Goal: Task Accomplishment & Management: Manage account settings

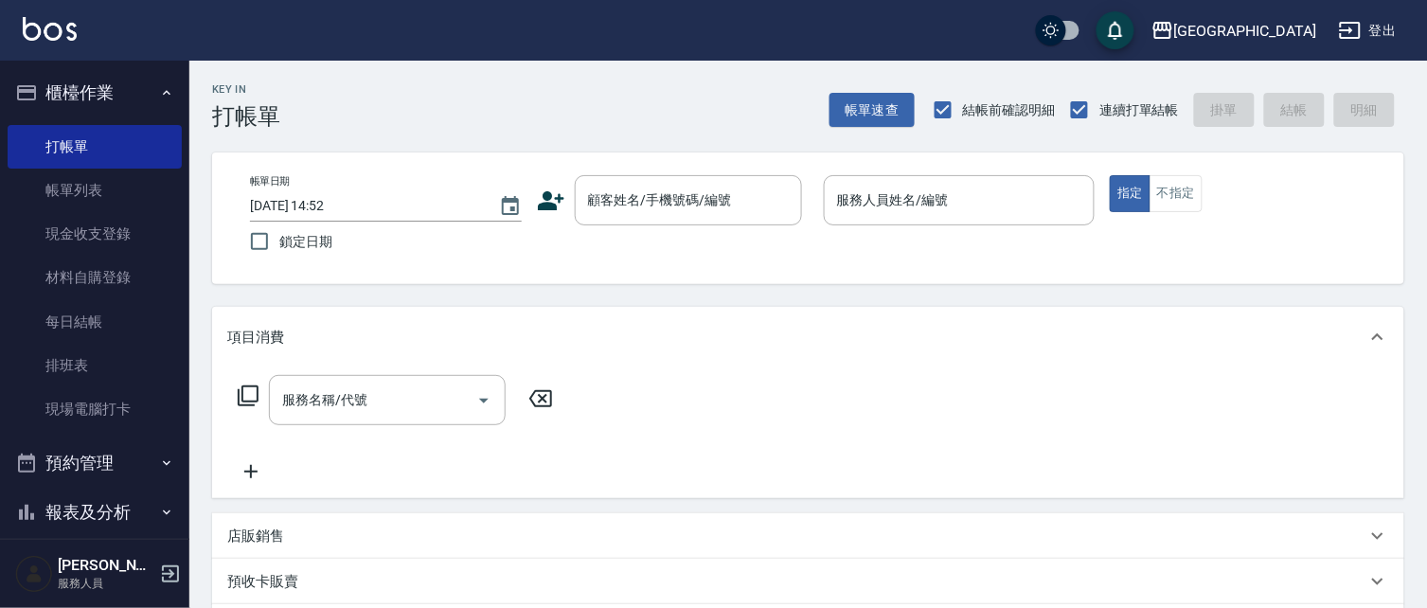
click at [98, 88] on button "櫃檯作業" at bounding box center [95, 92] width 174 height 49
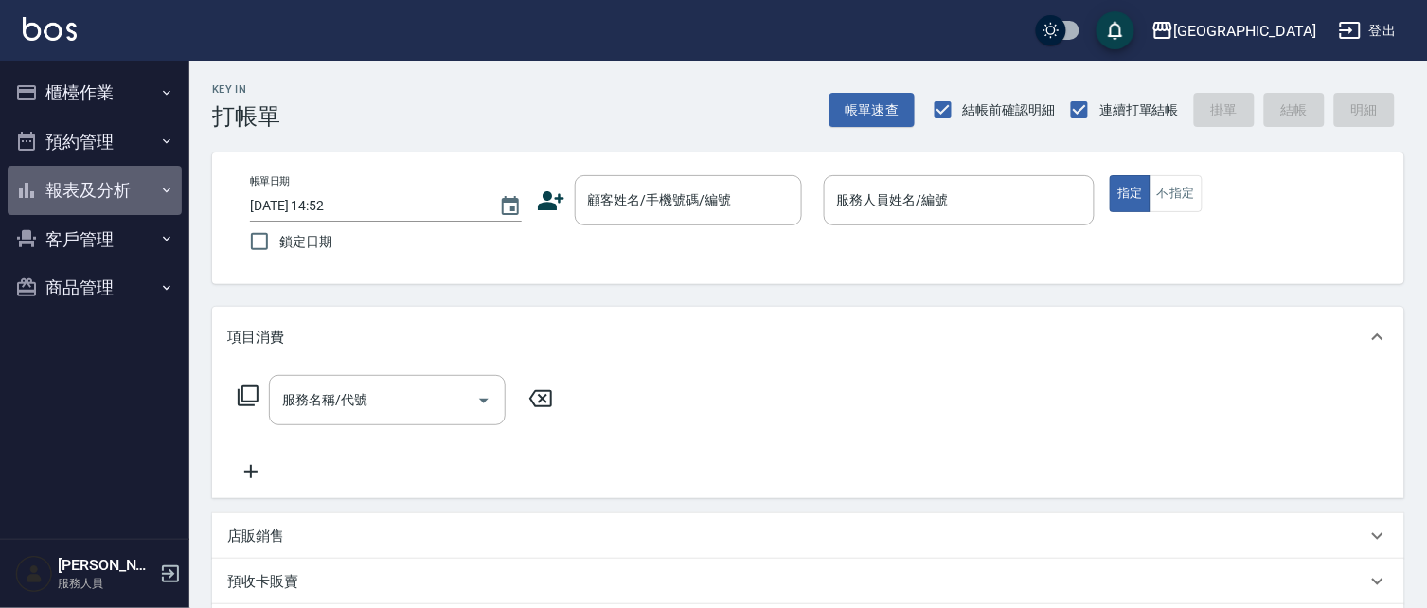
click at [88, 186] on button "報表及分析" at bounding box center [95, 190] width 174 height 49
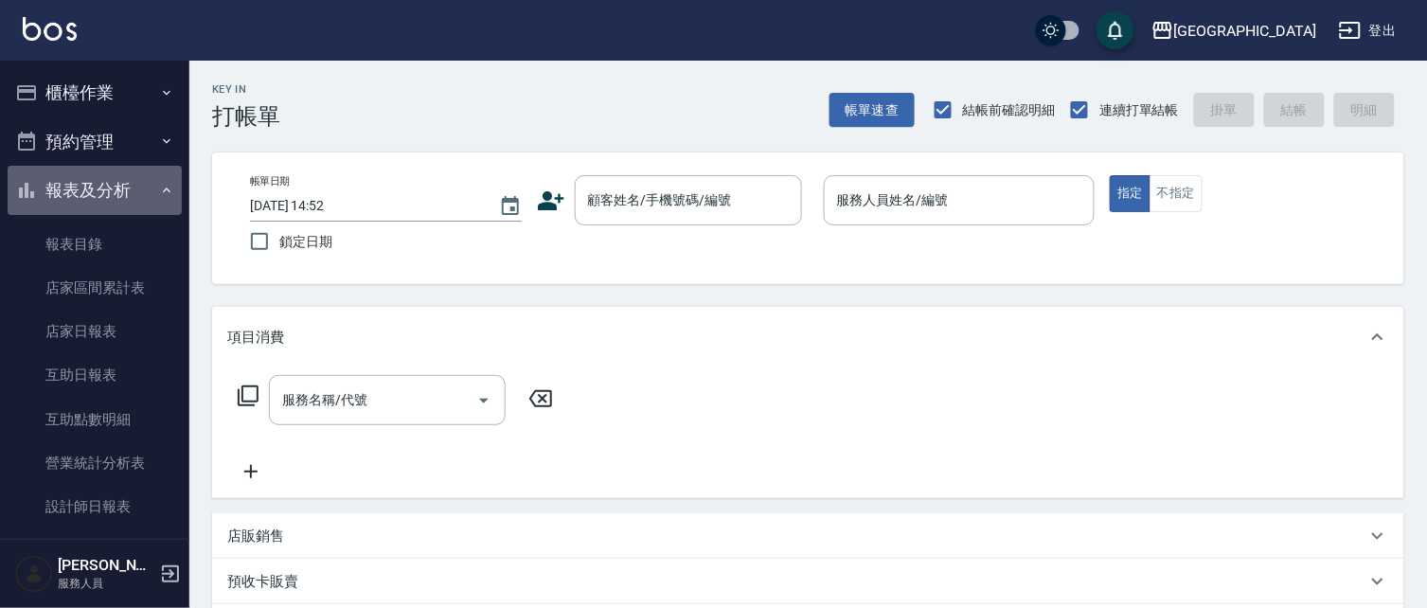
click at [98, 182] on button "報表及分析" at bounding box center [95, 190] width 174 height 49
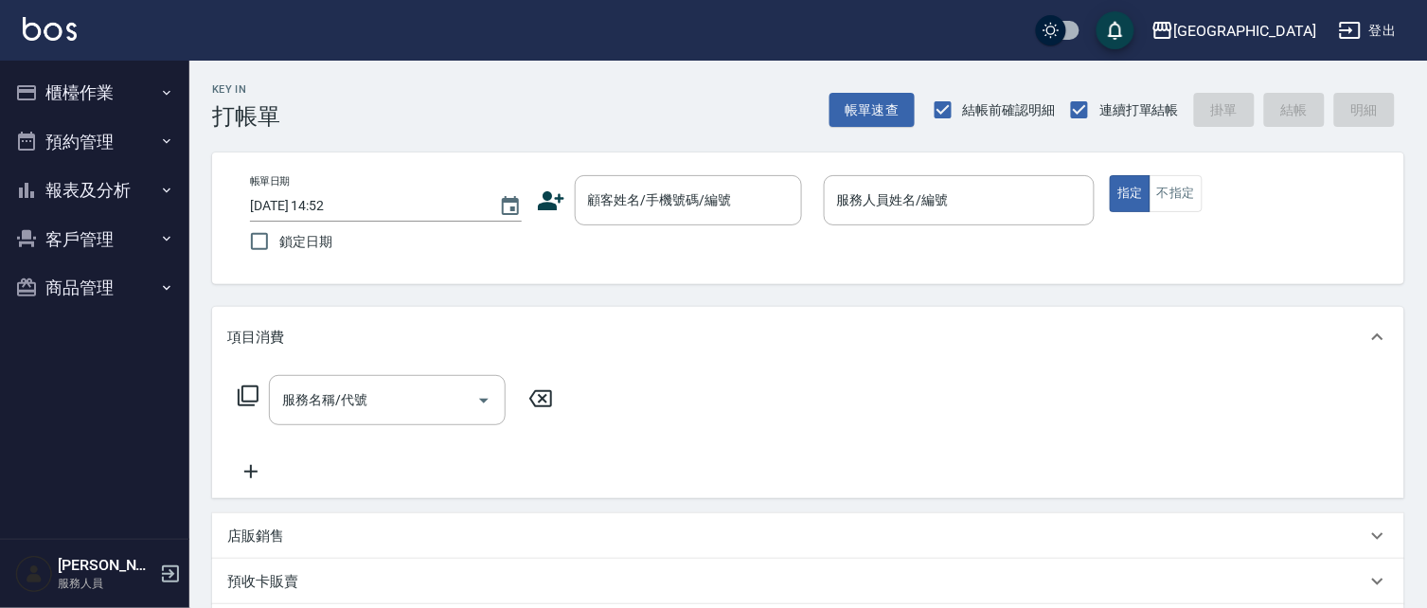
click at [80, 239] on button "客戶管理" at bounding box center [95, 239] width 174 height 49
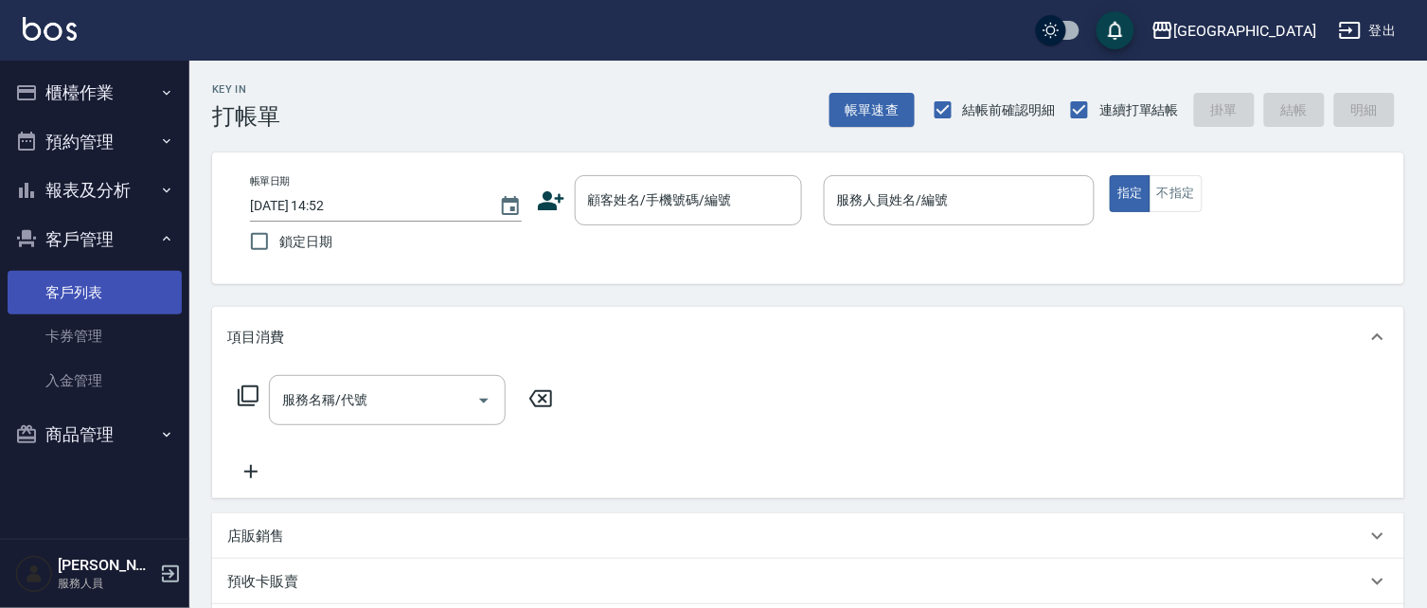
click at [80, 291] on link "客戶列表" at bounding box center [95, 293] width 174 height 44
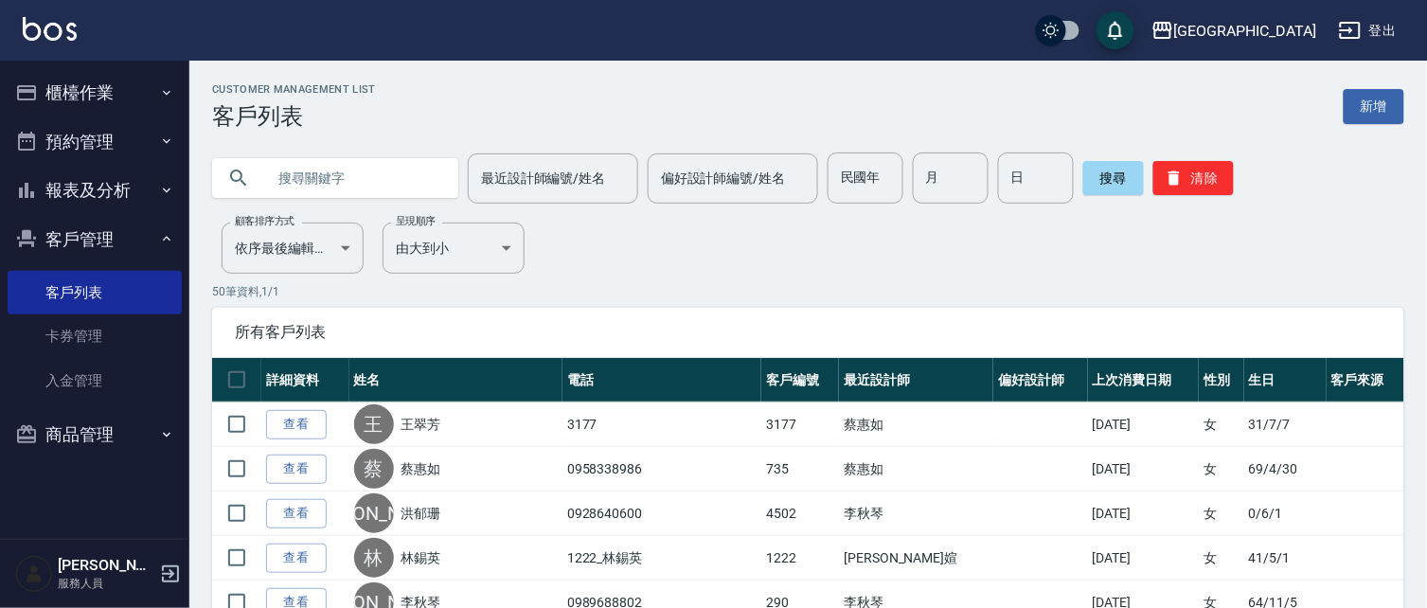
drag, startPoint x: 339, startPoint y: 183, endPoint x: 220, endPoint y: 216, distance: 123.8
click at [338, 186] on input "text" at bounding box center [354, 177] width 178 height 51
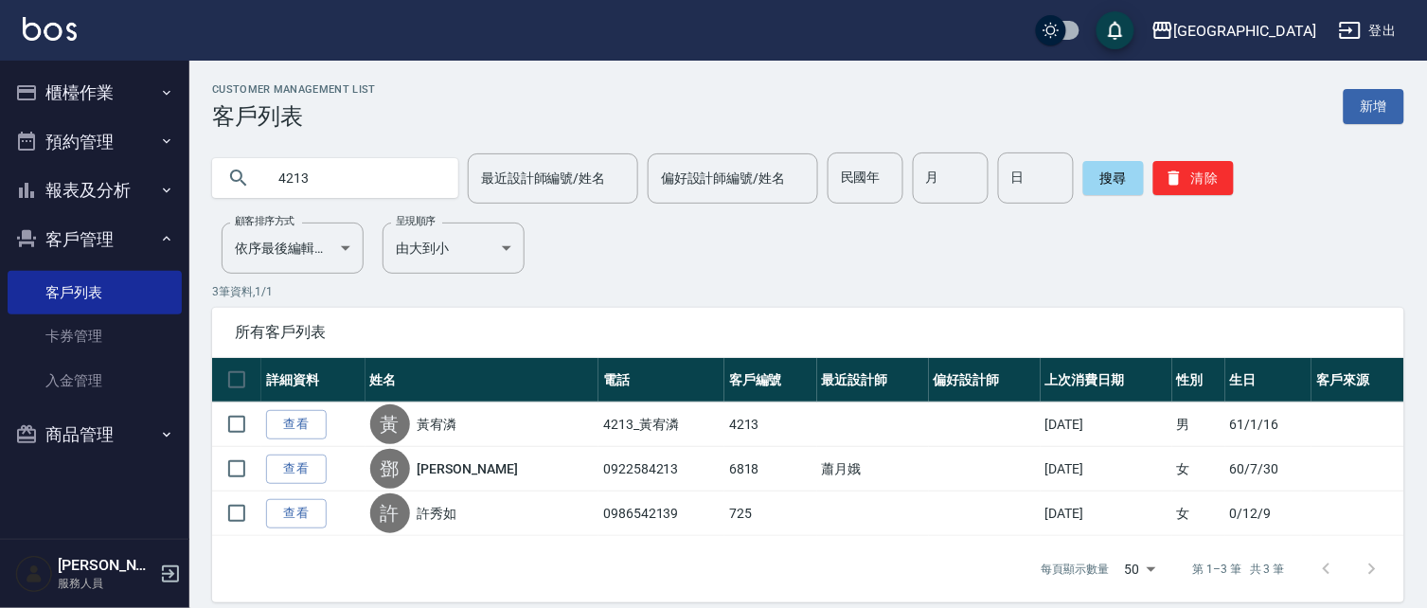
click at [320, 185] on input "4213" at bounding box center [354, 177] width 178 height 51
type input "4312"
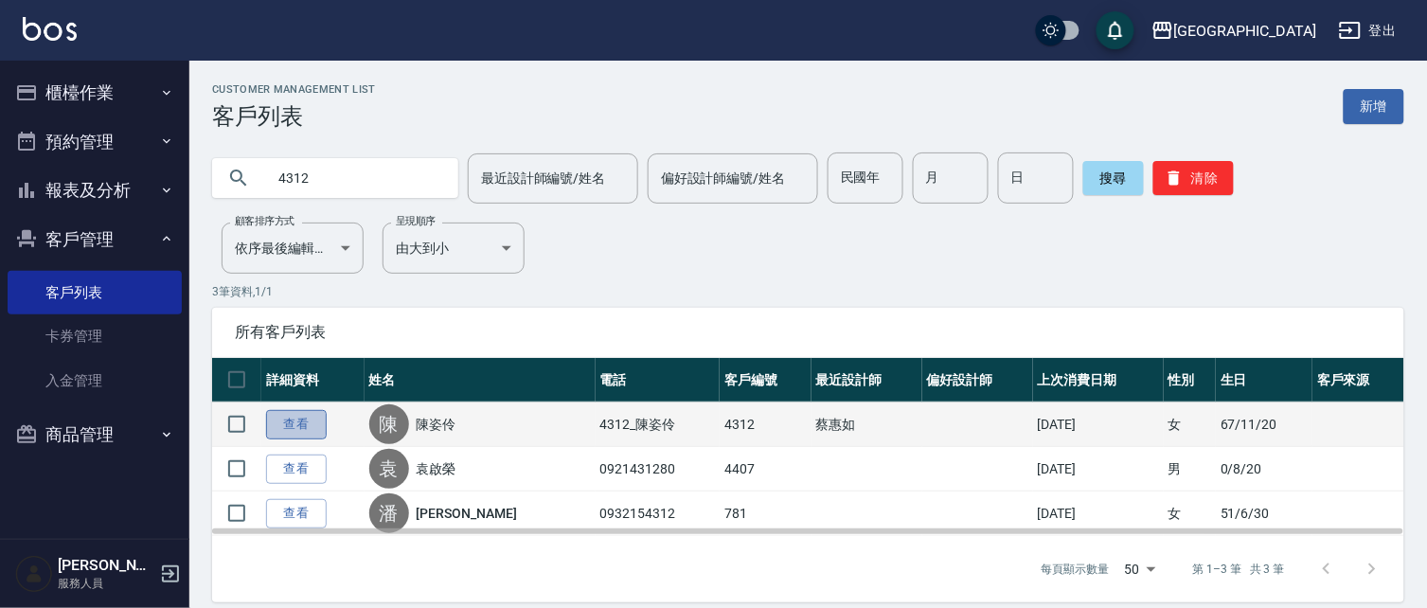
click at [288, 412] on link "查看" at bounding box center [296, 424] width 61 height 29
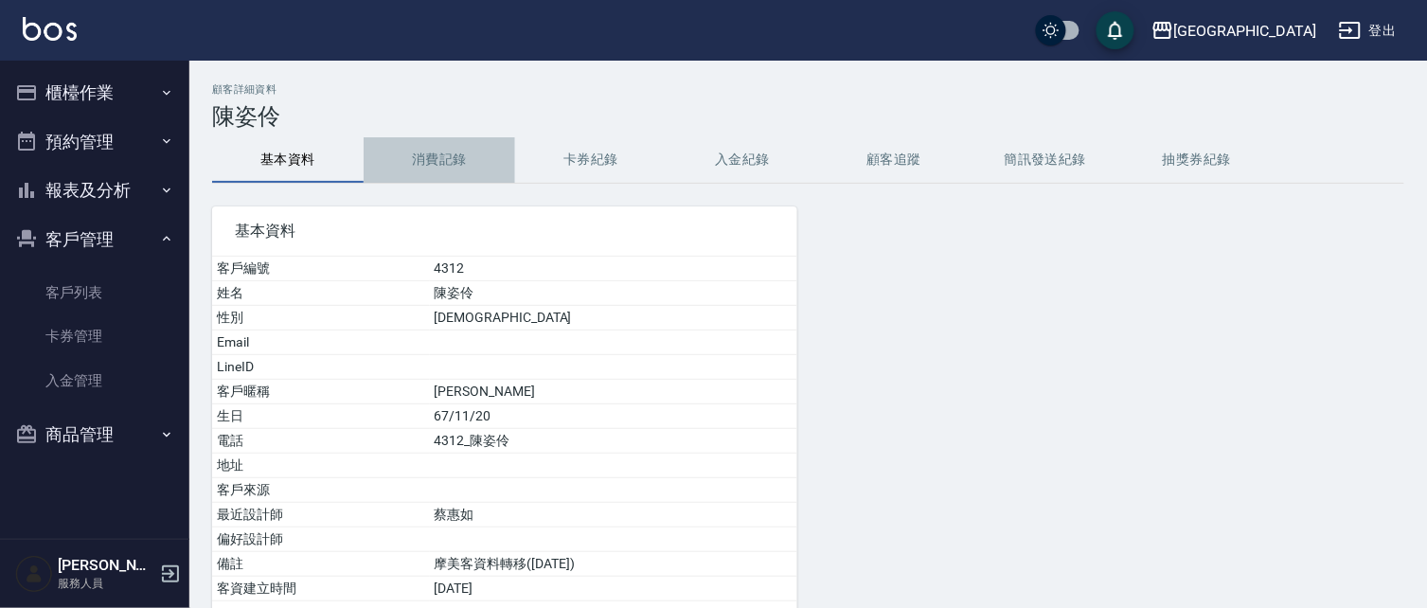
click at [435, 169] on button "消費記錄" at bounding box center [439, 159] width 151 height 45
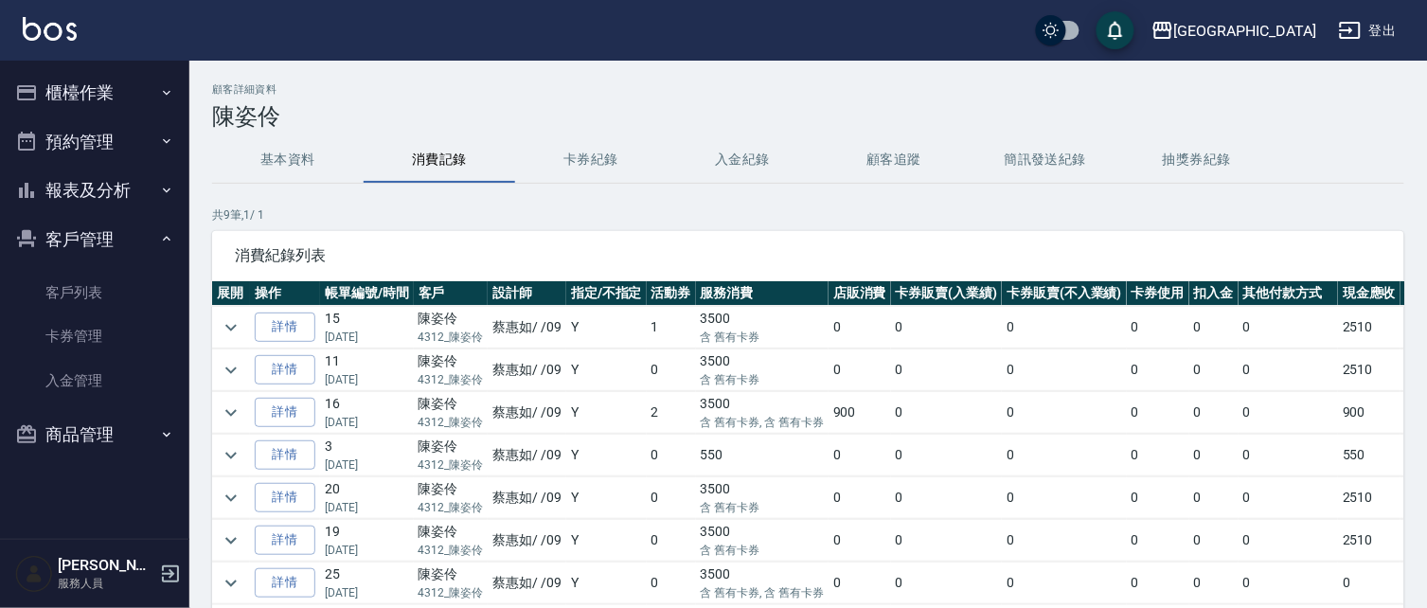
scroll to position [45, 0]
